Goal: Contribute content: Contribute content

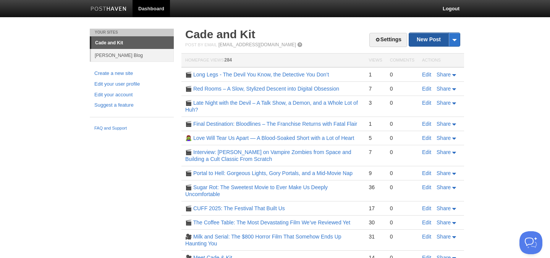
click at [429, 39] on link "New Post" at bounding box center [434, 39] width 51 height 13
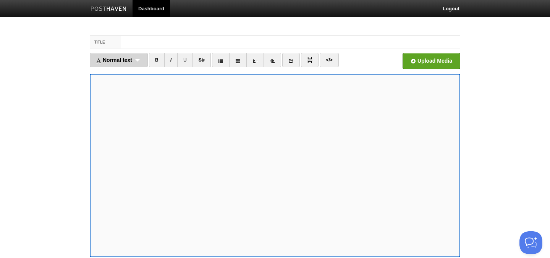
click at [141, 59] on div "Normal text Normal text Heading 1 Heading 2 Heading 3" at bounding box center [119, 60] width 58 height 15
click at [117, 87] on link "Heading 1" at bounding box center [118, 84] width 57 height 11
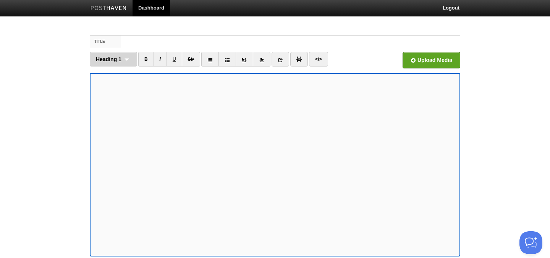
click at [121, 61] on div "Heading 1 Normal text Heading 1 Heading 2 Heading 3" at bounding box center [113, 59] width 47 height 15
click at [123, 97] on link "Heading 2" at bounding box center [113, 95] width 47 height 11
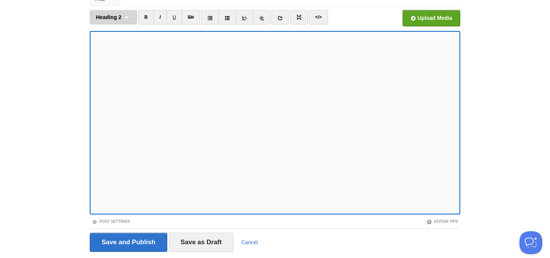
scroll to position [65, 0]
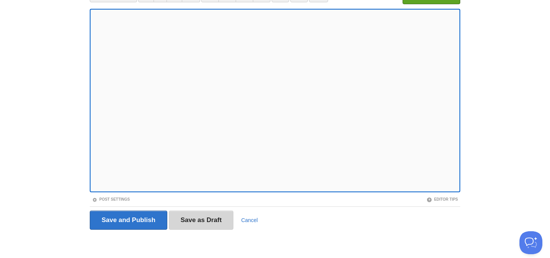
click at [207, 225] on input "Save as Draft" at bounding box center [201, 219] width 65 height 19
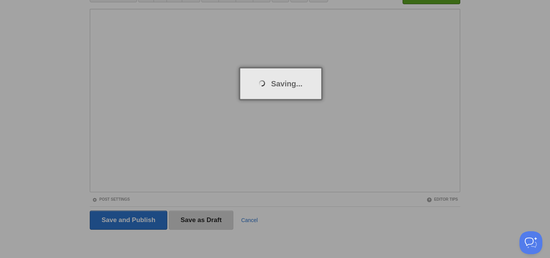
scroll to position [29, 0]
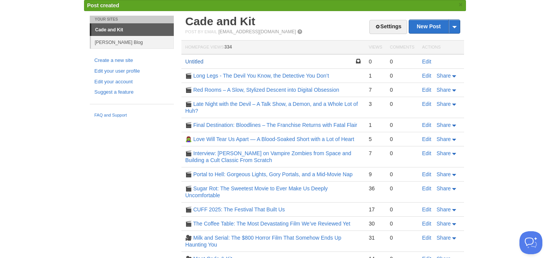
click at [196, 63] on link "Untitled" at bounding box center [194, 61] width 18 height 6
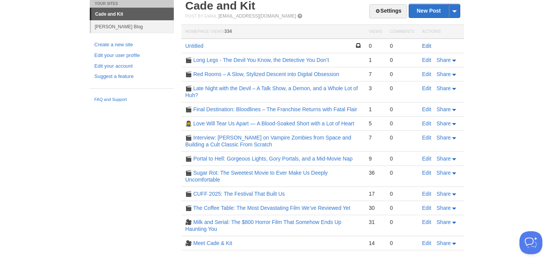
click at [425, 47] on link "Edit" at bounding box center [426, 46] width 9 height 6
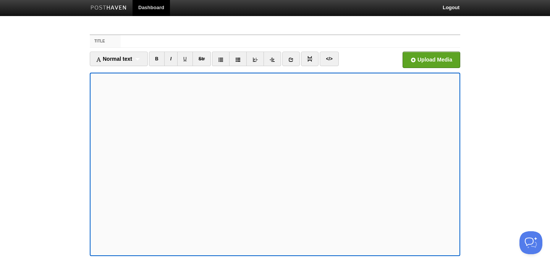
scroll to position [2, 0]
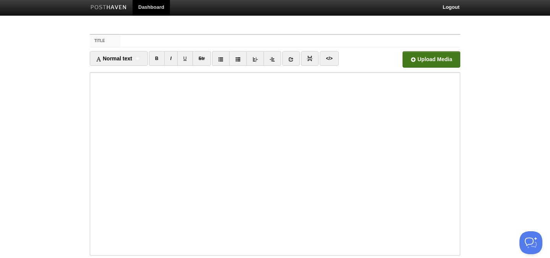
click at [410, 60] on input "file" at bounding box center [201, 61] width 578 height 39
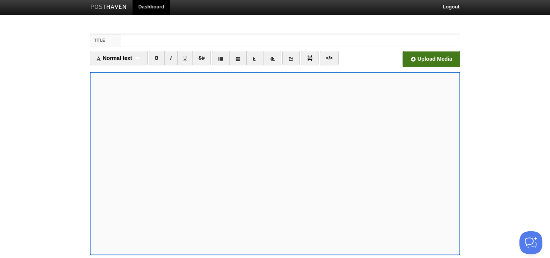
click at [404, 61] on input "file" at bounding box center [201, 61] width 578 height 39
click at [413, 58] on input "file" at bounding box center [201, 61] width 578 height 39
click at [161, 55] on link "B" at bounding box center [157, 58] width 16 height 15
click at [161, 57] on link "B" at bounding box center [157, 58] width 16 height 15
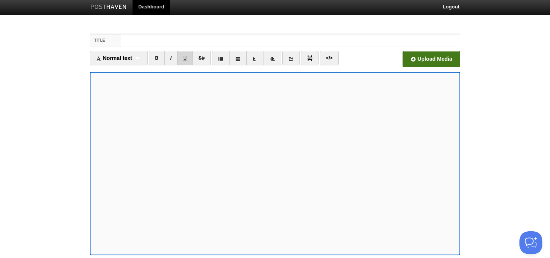
click at [188, 58] on link "U" at bounding box center [185, 58] width 16 height 15
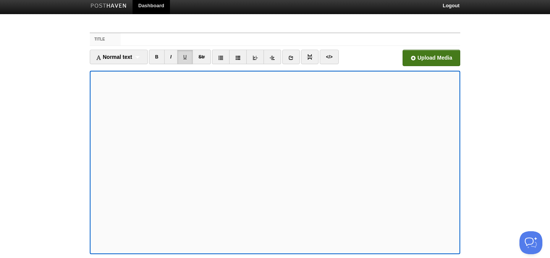
click at [188, 58] on link "U" at bounding box center [185, 57] width 16 height 15
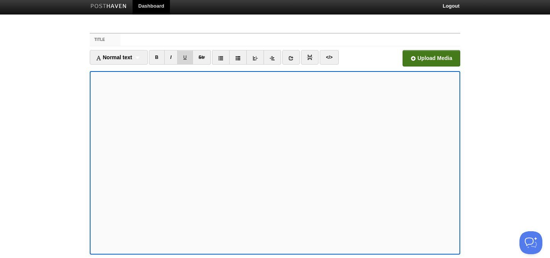
click at [188, 58] on link "U" at bounding box center [185, 57] width 16 height 15
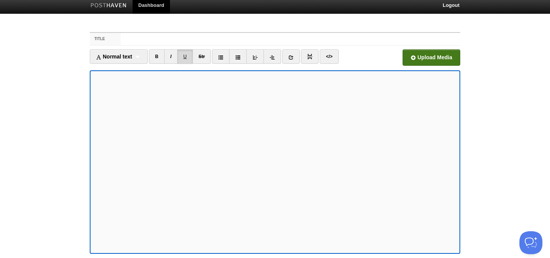
click at [187, 58] on link "U" at bounding box center [185, 56] width 16 height 15
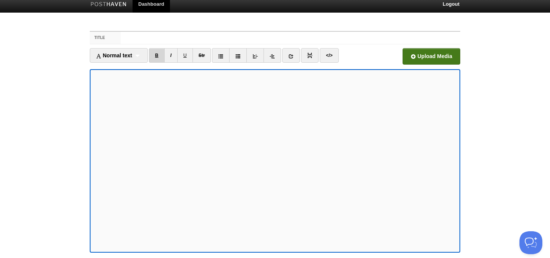
click at [156, 56] on link "B" at bounding box center [157, 55] width 16 height 15
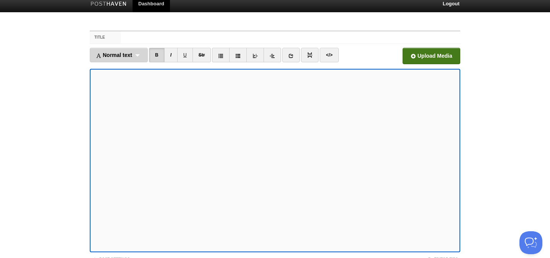
click at [137, 55] on div "Normal text Normal text Heading 1 Heading 2 Heading 3" at bounding box center [119, 55] width 58 height 15
click at [116, 83] on link "Heading 1" at bounding box center [118, 79] width 57 height 11
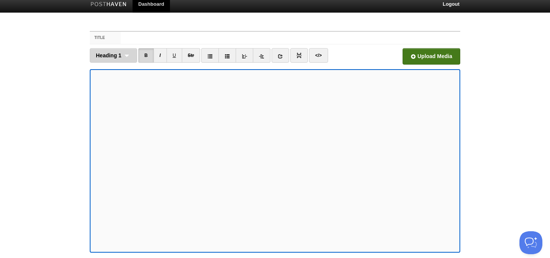
click at [118, 58] on span "Heading 1" at bounding box center [109, 55] width 26 height 6
click at [117, 79] on link "Heading 1" at bounding box center [113, 79] width 47 height 11
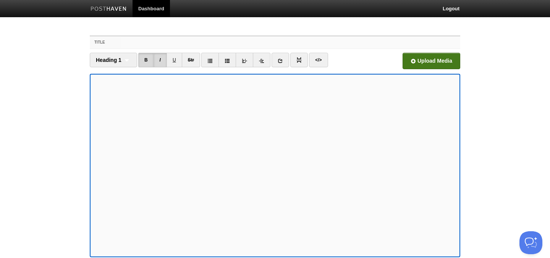
click at [132, 41] on input "Title" at bounding box center [290, 42] width 339 height 12
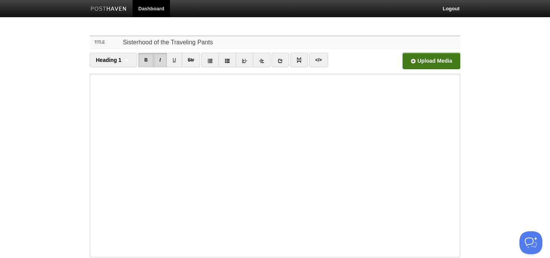
click at [123, 41] on input "Sisterhood of the Traveling Pants" at bounding box center [290, 42] width 339 height 12
type input "S3E1 Sisterhood of the Traveling Pants"
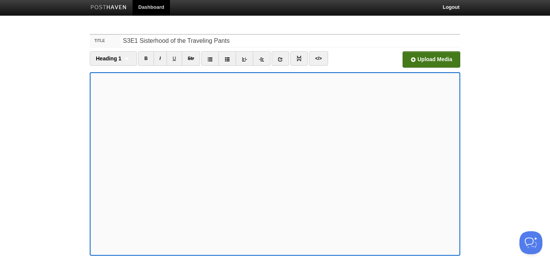
scroll to position [65, 0]
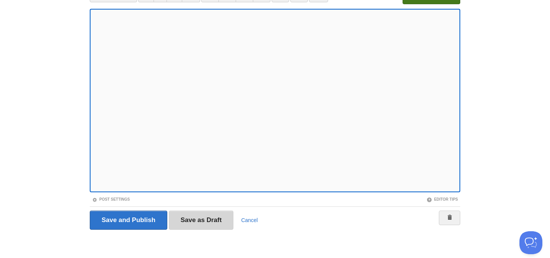
click at [195, 224] on input "Save as Draft" at bounding box center [201, 219] width 65 height 19
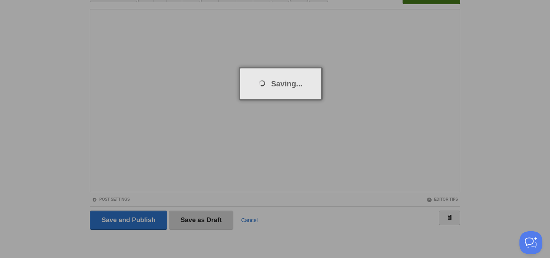
scroll to position [29, 0]
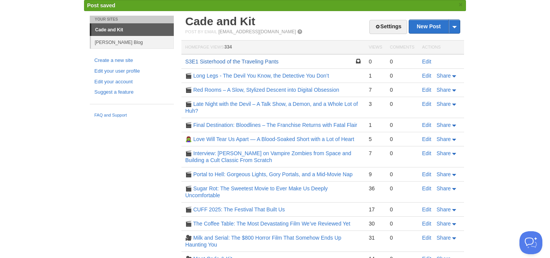
click at [228, 61] on link "S3E1 Sisterhood of the Traveling Pants" at bounding box center [231, 61] width 93 height 6
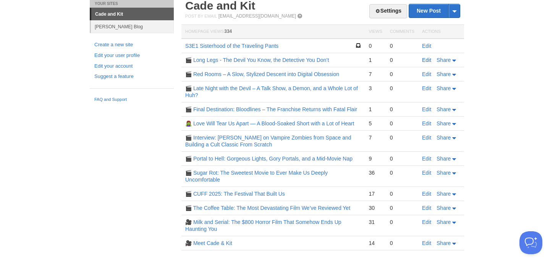
click at [424, 60] on link "Edit" at bounding box center [426, 60] width 9 height 6
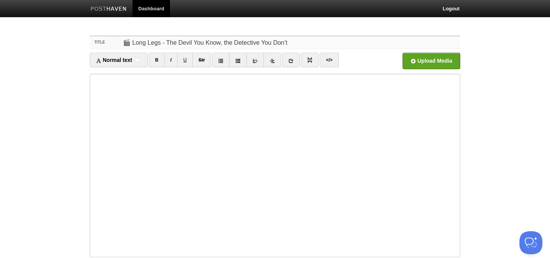
drag, startPoint x: 128, startPoint y: 43, endPoint x: 114, endPoint y: 43, distance: 14.1
click at [114, 43] on div "Title 🎬 Long Legs - The Devil You Know, the Detective You Don’t" at bounding box center [275, 42] width 370 height 13
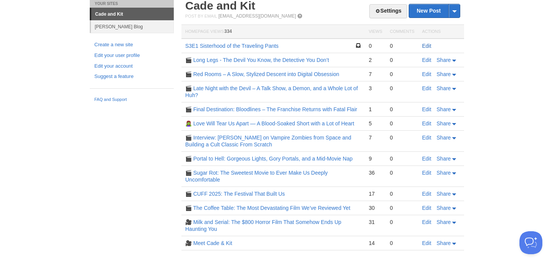
drag, startPoint x: 428, startPoint y: 45, endPoint x: 423, endPoint y: 44, distance: 5.0
click at [427, 45] on link "Edit" at bounding box center [426, 46] width 9 height 6
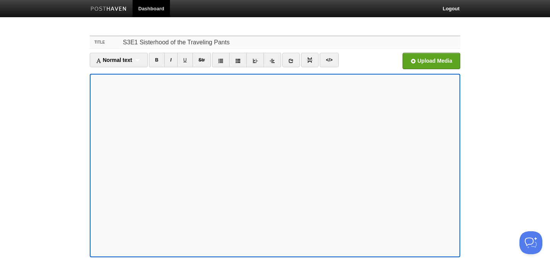
click at [123, 40] on input "S3E1 Sisterhood of the Traveling Pants" at bounding box center [290, 42] width 339 height 12
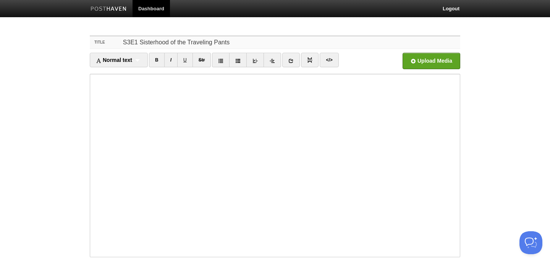
paste input "🎬"
type input "🎬S3E1 Sisterhood of the Traveling Pants"
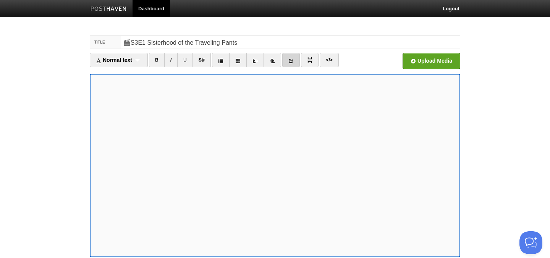
click at [293, 60] on icon at bounding box center [290, 60] width 5 height 5
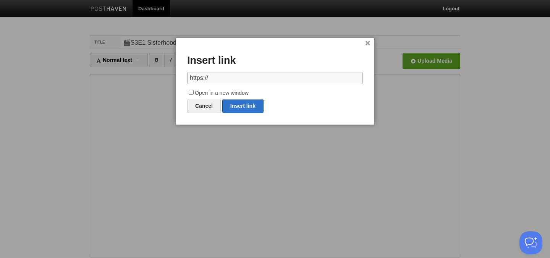
paste input "🍏 Apple Podcasts: ⁠⁠⁠⁠[URL][DOMAIN_NAME]"
click at [237, 103] on link "Insert link" at bounding box center [242, 106] width 41 height 14
type input "https://"
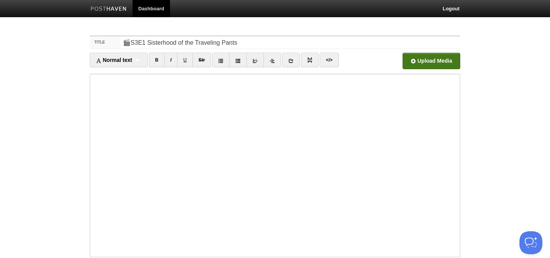
click at [418, 62] on input "file" at bounding box center [201, 63] width 578 height 39
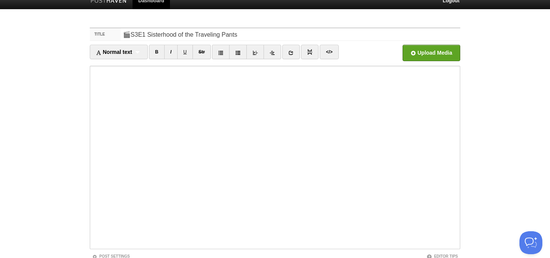
scroll to position [9, 0]
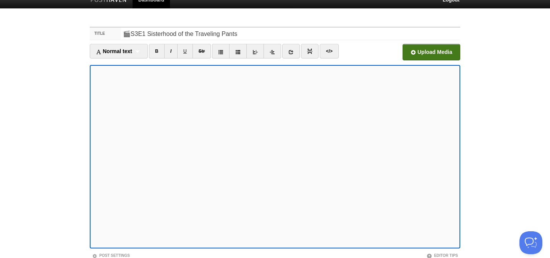
click at [427, 50] on input "file" at bounding box center [201, 54] width 578 height 39
click at [408, 46] on input "file" at bounding box center [201, 54] width 578 height 39
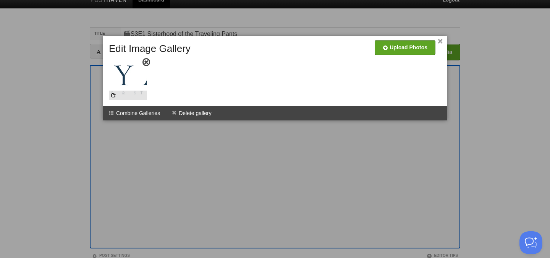
scroll to position [7, 0]
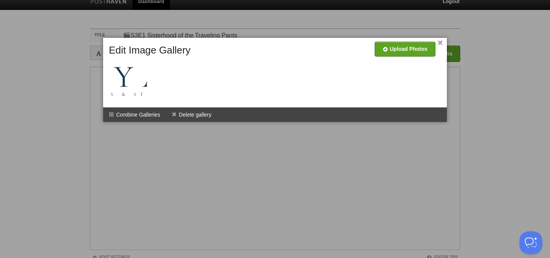
click at [441, 42] on link "×" at bounding box center [439, 43] width 5 height 4
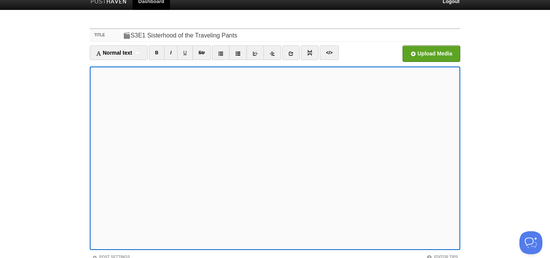
click at [291, 53] on icon at bounding box center [290, 53] width 5 height 5
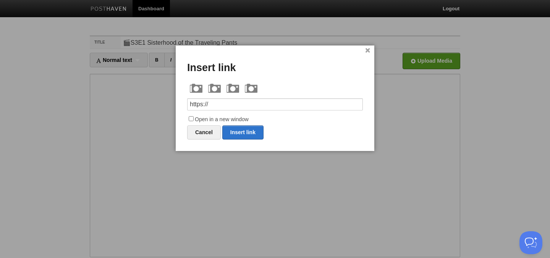
click at [218, 106] on input "https://" at bounding box center [275, 104] width 176 height 12
drag, startPoint x: 218, startPoint y: 105, endPoint x: 174, endPoint y: 104, distance: 44.3
click at [166, 103] on body "Dashboard Logout Post created × Post saved × Your Sites Cade and Kit [PERSON_NA…" at bounding box center [275, 161] width 550 height 323
click at [216, 103] on input "https://" at bounding box center [275, 104] width 176 height 12
drag, startPoint x: 210, startPoint y: 104, endPoint x: 176, endPoint y: 104, distance: 33.6
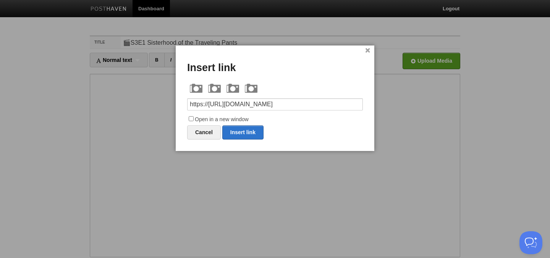
click at [176, 104] on div "× Insert link https://[URL][DOMAIN_NAME] Open in a new window Cancel Insert link" at bounding box center [275, 97] width 198 height 105
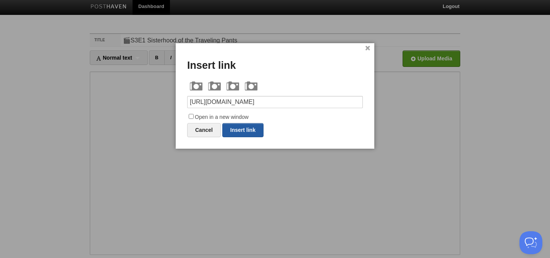
click at [248, 132] on link "Insert link" at bounding box center [242, 130] width 41 height 14
type input "https://"
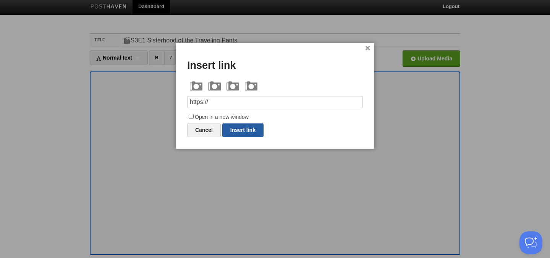
scroll to position [1, 0]
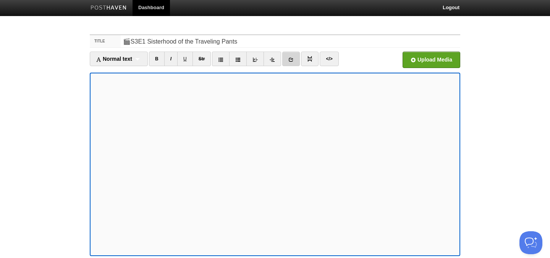
click at [293, 61] on icon at bounding box center [290, 59] width 5 height 5
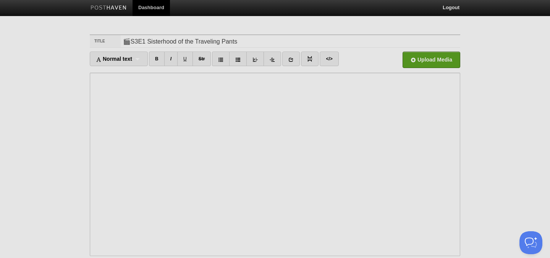
scroll to position [0, 0]
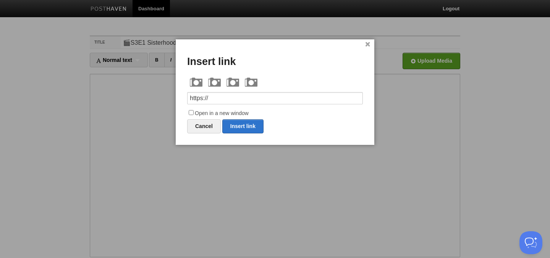
drag, startPoint x: 211, startPoint y: 95, endPoint x: 143, endPoint y: 92, distance: 68.0
click at [143, 92] on body "Dashboard Logout Post created × Post saved × Your Sites Cade and Kit [PERSON_NA…" at bounding box center [275, 161] width 550 height 323
click at [251, 126] on link "Insert link" at bounding box center [242, 126] width 41 height 14
type input "https://"
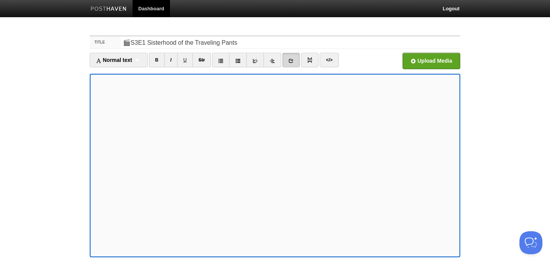
click at [293, 60] on icon at bounding box center [290, 60] width 5 height 5
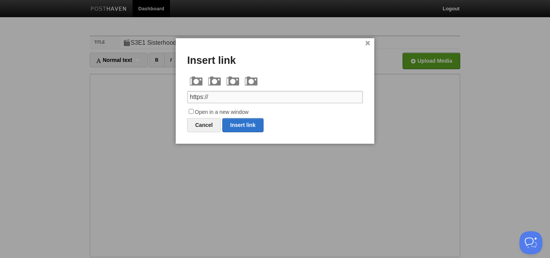
drag, startPoint x: 212, startPoint y: 94, endPoint x: 172, endPoint y: 95, distance: 39.7
click at [172, 95] on body "Dashboard Logout Post created × Post saved × Your Sites Cade and Kit [PERSON_NA…" at bounding box center [275, 161] width 550 height 323
paste input "[URL][DOMAIN_NAME]"
click at [245, 125] on link "Insert link" at bounding box center [242, 125] width 41 height 14
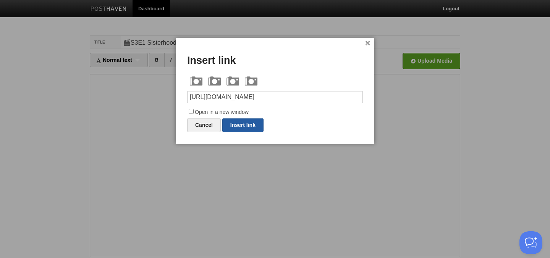
type input "https://"
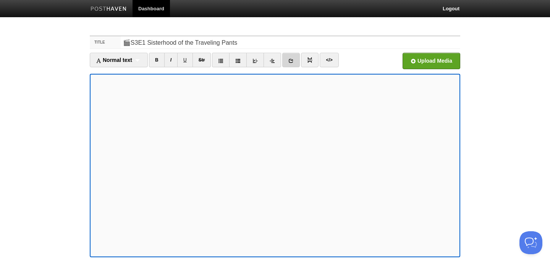
click at [293, 62] on icon at bounding box center [290, 60] width 5 height 5
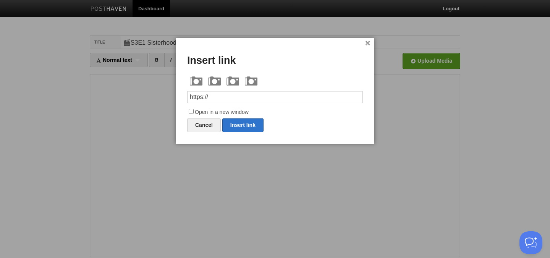
drag, startPoint x: 222, startPoint y: 96, endPoint x: 160, endPoint y: 92, distance: 62.3
click at [160, 92] on body "Dashboard Logout Post created × Post saved × Your Sites Cade and Kit [PERSON_NA…" at bounding box center [275, 161] width 550 height 323
drag, startPoint x: 225, startPoint y: 100, endPoint x: 181, endPoint y: 102, distance: 44.3
click at [154, 95] on body "Dashboard Logout Post created × Post saved × Your Sites Cade and Kit [PERSON_NA…" at bounding box center [275, 161] width 550 height 323
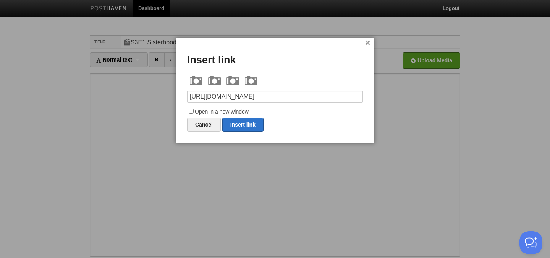
click at [294, 98] on input "[URL][DOMAIN_NAME]" at bounding box center [275, 96] width 176 height 12
click at [253, 126] on link "Insert link" at bounding box center [242, 125] width 41 height 14
type input "https://"
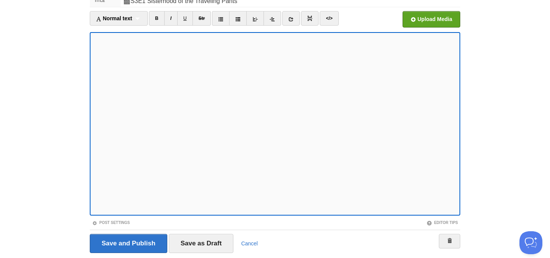
scroll to position [40, 0]
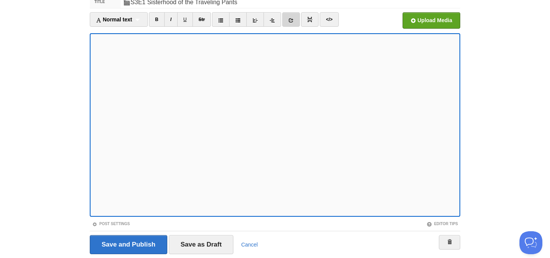
click at [293, 21] on icon at bounding box center [290, 20] width 5 height 5
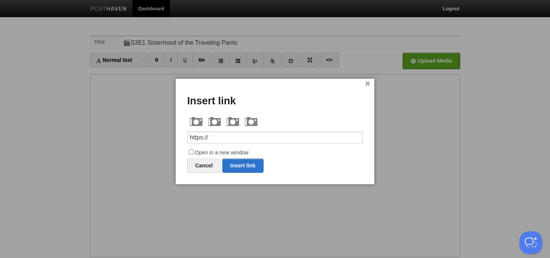
drag, startPoint x: 218, startPoint y: 136, endPoint x: 141, endPoint y: 133, distance: 77.2
click at [141, 133] on body "Dashboard Logout Post created × Post saved × Your Sites Cade and Kit [PERSON_NA…" at bounding box center [275, 161] width 550 height 323
drag, startPoint x: 240, startPoint y: 138, endPoint x: 166, endPoint y: 135, distance: 73.7
click at [153, 134] on body "Dashboard Logout Post created × Post saved × Your Sites Cade and Kit [PERSON_NA…" at bounding box center [275, 161] width 550 height 323
click at [307, 135] on input "[URL][DOMAIN_NAME]" at bounding box center [275, 137] width 176 height 12
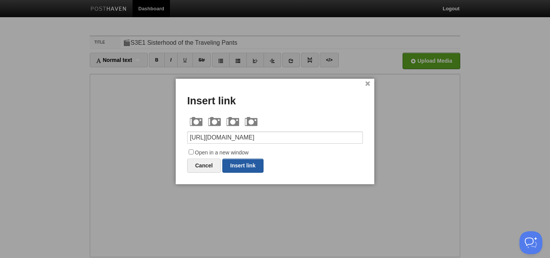
click at [251, 164] on link "Insert link" at bounding box center [242, 165] width 41 height 14
type input "https://"
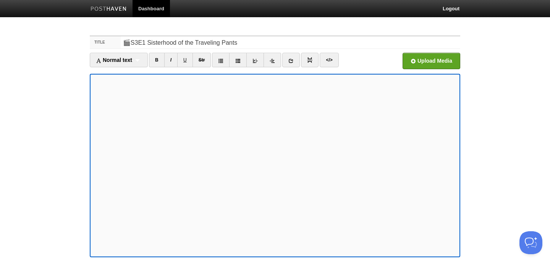
click at [291, 56] on link at bounding box center [291, 60] width 18 height 15
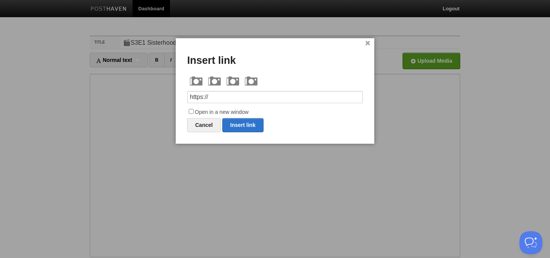
drag, startPoint x: 219, startPoint y: 95, endPoint x: 160, endPoint y: 92, distance: 59.2
click at [160, 92] on body "Dashboard Logout Post created × Post saved × Your Sites Cade and Kit [PERSON_NA…" at bounding box center [275, 161] width 550 height 323
click at [242, 124] on link "Insert link" at bounding box center [242, 125] width 41 height 14
type input "https://"
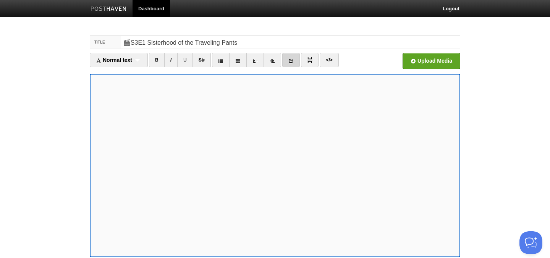
click at [292, 61] on icon at bounding box center [290, 60] width 5 height 5
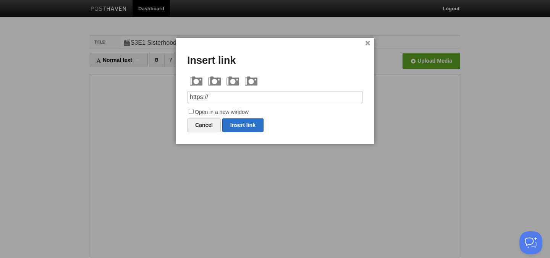
drag, startPoint x: 229, startPoint y: 95, endPoint x: 173, endPoint y: 91, distance: 55.9
click at [173, 91] on body "Dashboard Logout Post created × Post saved × Your Sites Cade and Kit [PERSON_NA…" at bounding box center [275, 161] width 550 height 323
click at [246, 126] on link "Insert link" at bounding box center [242, 125] width 41 height 14
type input "https://"
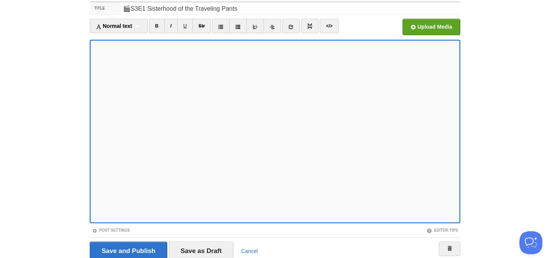
scroll to position [65, 0]
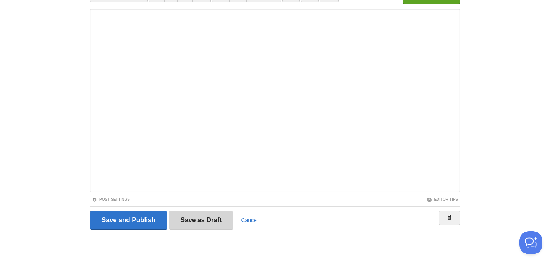
click at [192, 220] on input "Save as Draft" at bounding box center [201, 219] width 65 height 19
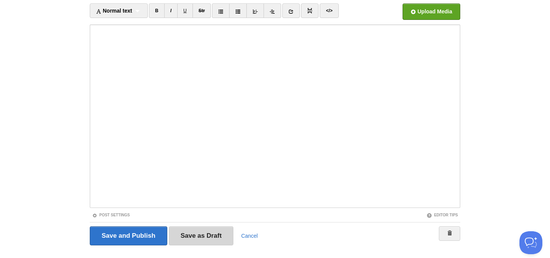
scroll to position [29, 0]
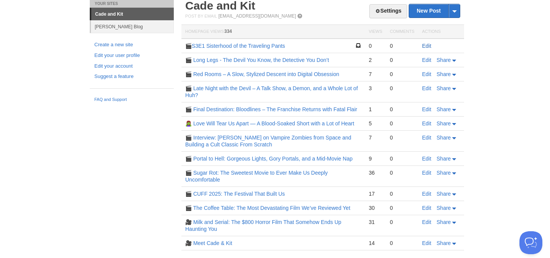
click at [428, 47] on link "Edit" at bounding box center [426, 46] width 9 height 6
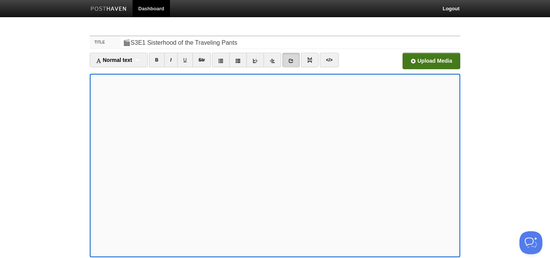
click at [438, 62] on input "file" at bounding box center [201, 63] width 578 height 39
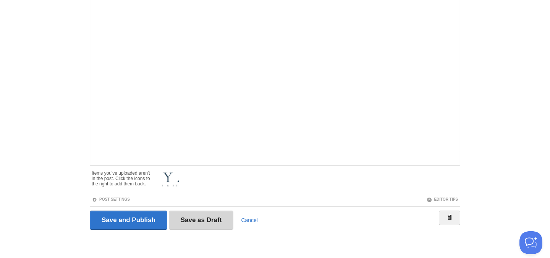
click at [195, 216] on input "Save as Draft" at bounding box center [201, 219] width 65 height 19
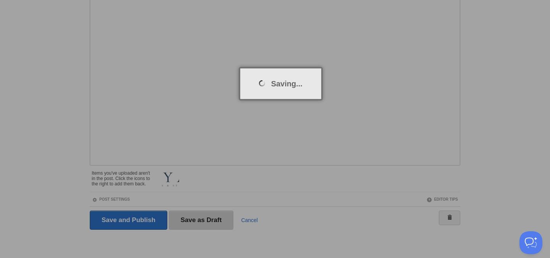
scroll to position [29, 0]
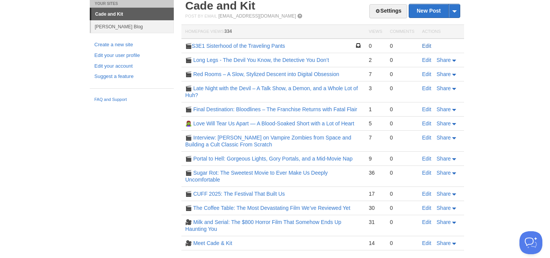
click at [426, 46] on link "Edit" at bounding box center [426, 46] width 9 height 6
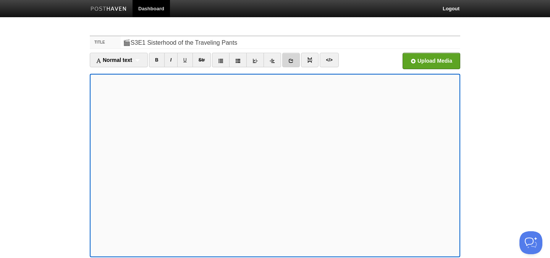
click at [290, 61] on icon at bounding box center [290, 60] width 5 height 5
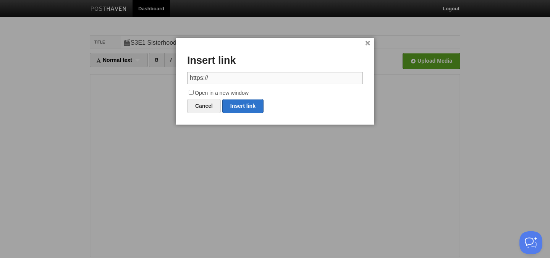
drag, startPoint x: 197, startPoint y: 78, endPoint x: 143, endPoint y: 76, distance: 53.9
click at [143, 76] on body "Dashboard Logout Post created × Post saved × Post saved × Post saved × Your Sit…" at bounding box center [275, 175] width 550 height 350
paste input "[DOMAIN_NAME][URL]"
click at [245, 107] on link "Insert link" at bounding box center [242, 106] width 41 height 14
type input "https://"
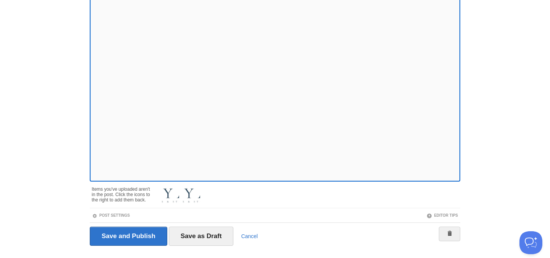
scroll to position [92, 0]
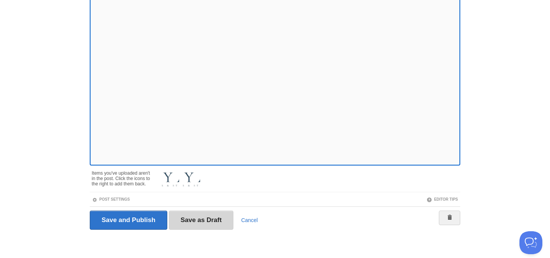
click at [187, 220] on input "Save as Draft" at bounding box center [201, 219] width 65 height 19
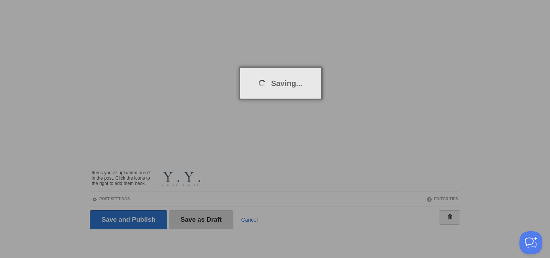
scroll to position [29, 0]
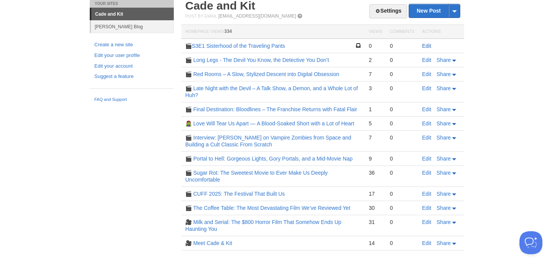
click at [424, 46] on link "Edit" at bounding box center [426, 46] width 9 height 6
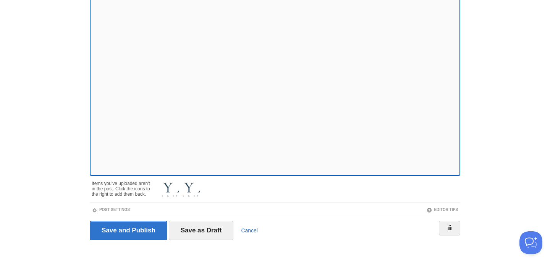
scroll to position [92, 0]
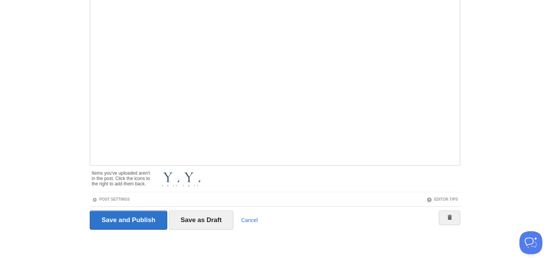
scroll to position [29, 0]
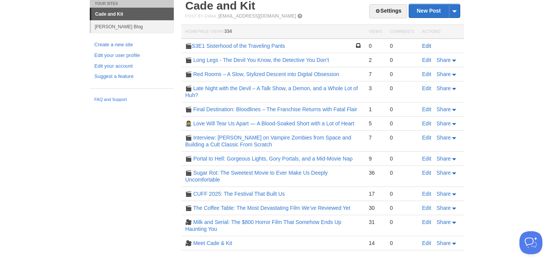
click at [428, 45] on link "Edit" at bounding box center [426, 46] width 9 height 6
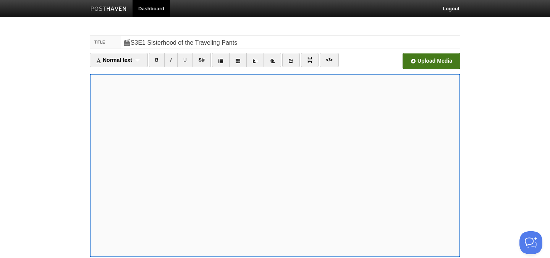
click at [429, 61] on input "file" at bounding box center [201, 63] width 578 height 39
click at [293, 61] on icon at bounding box center [290, 60] width 5 height 5
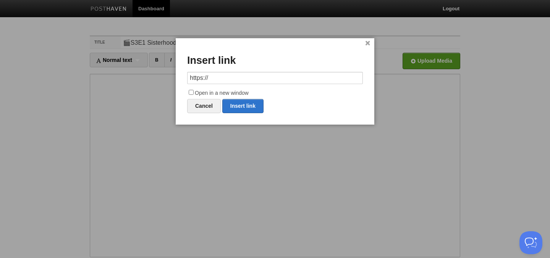
drag, startPoint x: 239, startPoint y: 75, endPoint x: 123, endPoint y: 70, distance: 115.8
click at [123, 70] on body "Dashboard Logout Post created × Post saved × Post saved × Post saved × Post sav…" at bounding box center [275, 175] width 550 height 350
click at [250, 106] on link "Insert link" at bounding box center [242, 106] width 41 height 14
type input "https://"
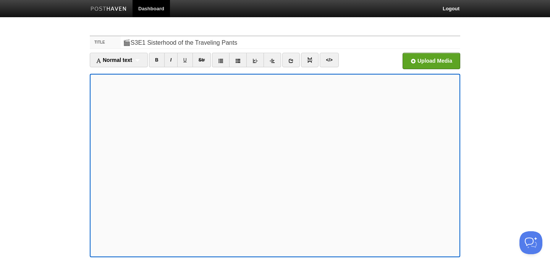
scroll to position [92, 0]
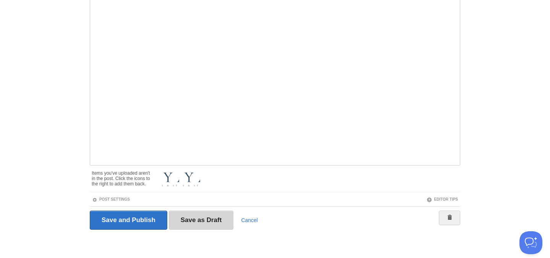
click at [191, 221] on input "Save as Draft" at bounding box center [201, 219] width 65 height 19
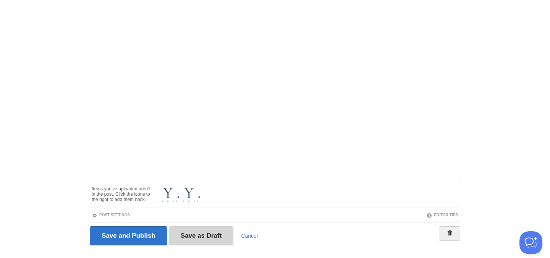
scroll to position [29, 0]
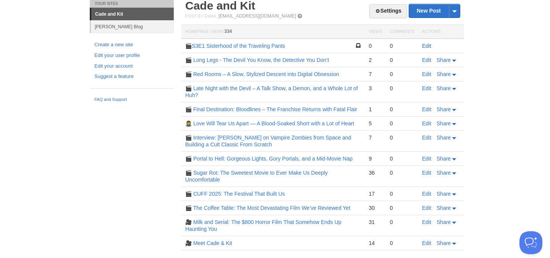
click at [426, 45] on link "Edit" at bounding box center [426, 46] width 9 height 6
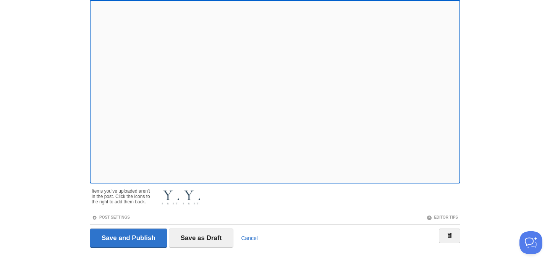
scroll to position [92, 0]
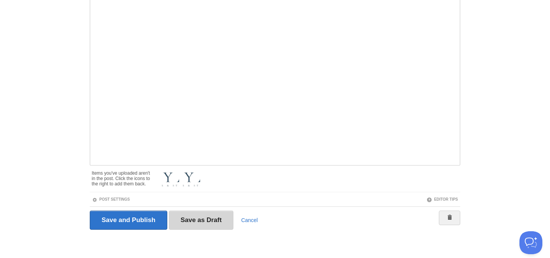
click at [207, 222] on input "Save as Draft" at bounding box center [201, 219] width 65 height 19
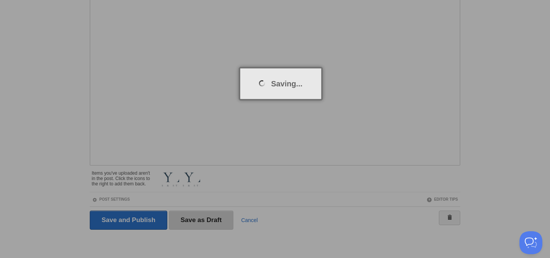
scroll to position [29, 0]
